Goal: Information Seeking & Learning: Learn about a topic

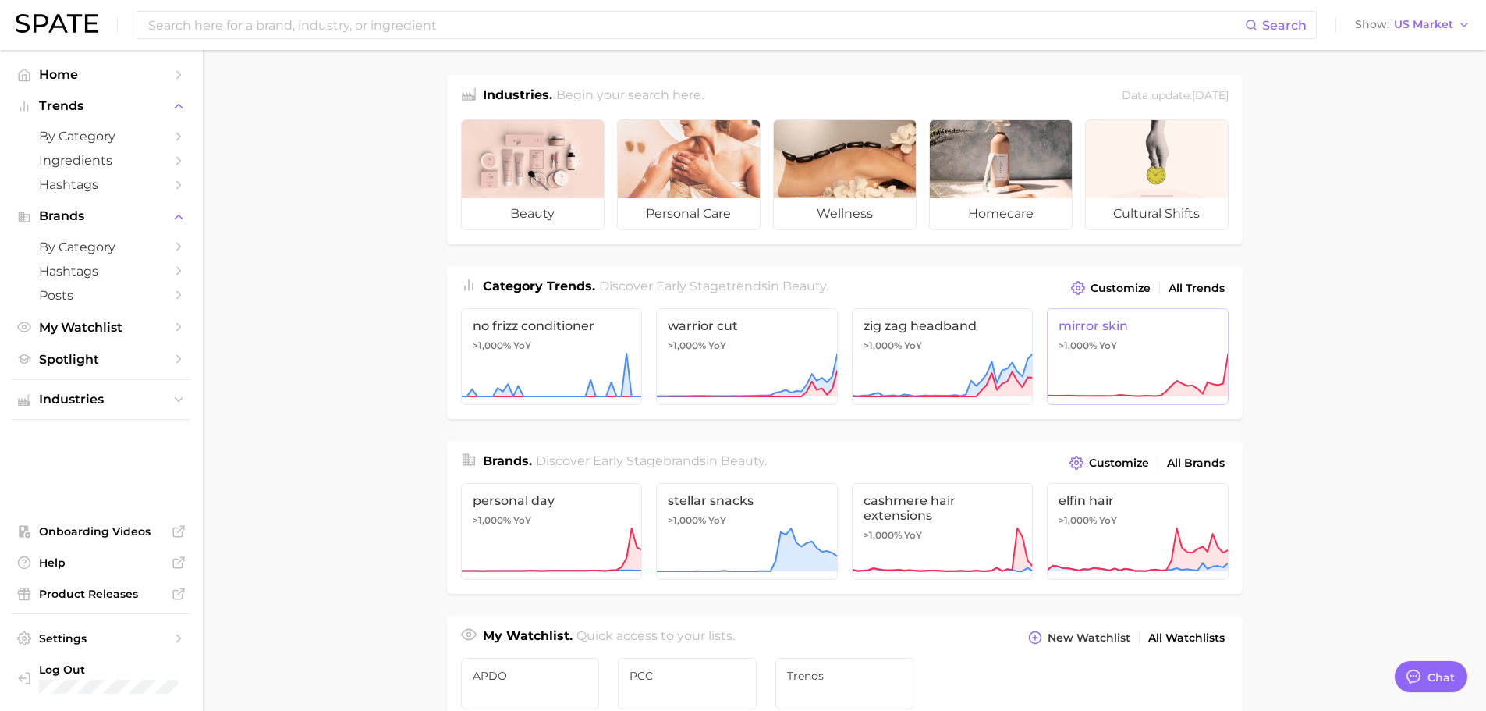
click at [1119, 321] on span "mirror skin" at bounding box center [1138, 325] width 158 height 15
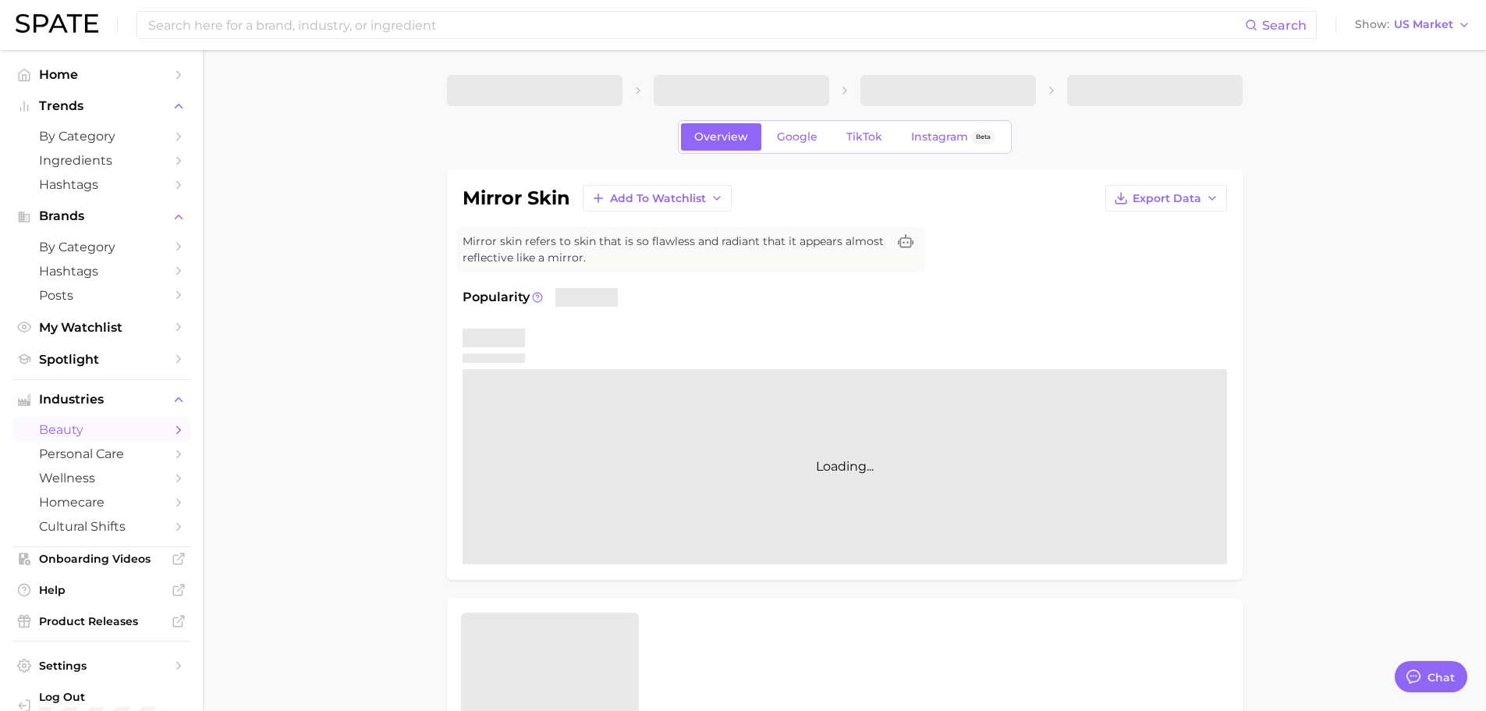
type textarea "x"
